Goal: Download file/media

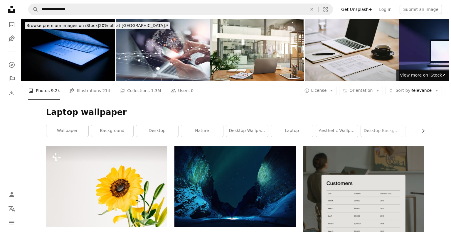
scroll to position [922, 0]
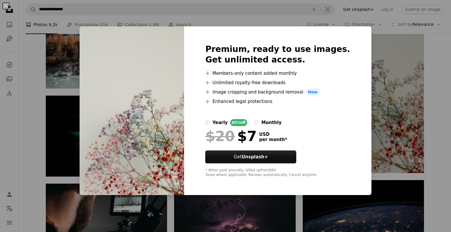
click at [396, 121] on div "An X shape Premium, ready to use images. Get unlimited access. A plus sign Memb…" at bounding box center [225, 116] width 451 height 232
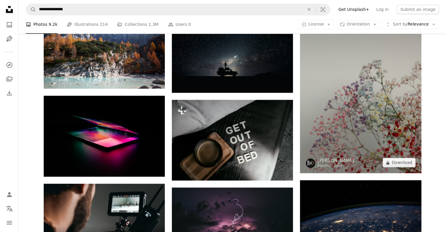
click at [337, 91] on img at bounding box center [360, 82] width 121 height 182
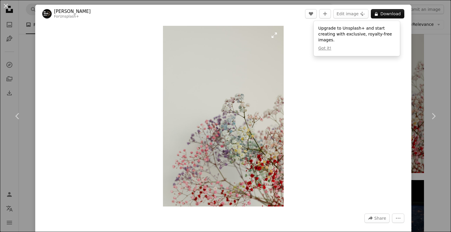
drag, startPoint x: 209, startPoint y: 105, endPoint x: 226, endPoint y: 65, distance: 43.5
click at [226, 65] on img "Zoom in on this image" at bounding box center [223, 116] width 121 height 181
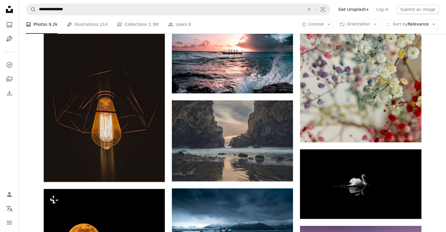
scroll to position [2711, 0]
